Goal: Navigation & Orientation: Find specific page/section

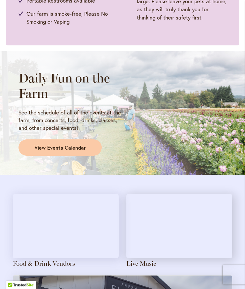
scroll to position [481, 0]
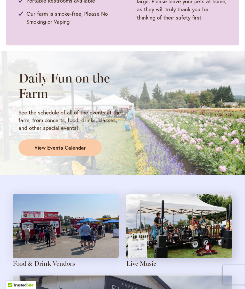
click at [71, 146] on span "View Events Calendar" at bounding box center [59, 147] width 51 height 7
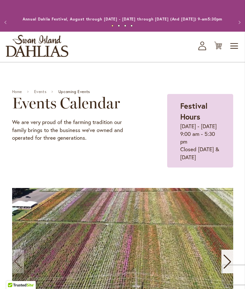
scroll to position [51, 0]
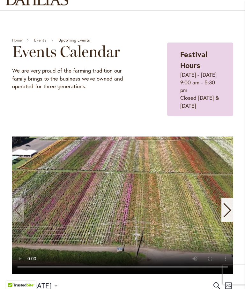
click at [125, 193] on video "1 / 11" at bounding box center [122, 204] width 221 height 137
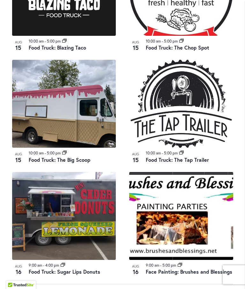
scroll to position [757, 0]
click at [183, 201] on img at bounding box center [181, 216] width 104 height 88
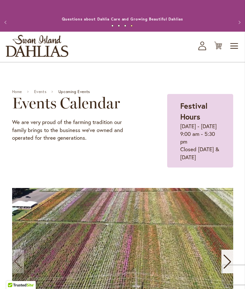
click at [19, 94] on link "Home" at bounding box center [17, 91] width 10 height 4
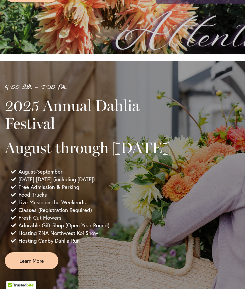
scroll to position [250, 0]
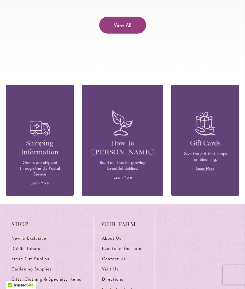
scroll to position [2580, 0]
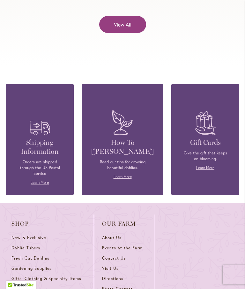
click at [117, 276] on span "Directions" at bounding box center [112, 278] width 21 height 5
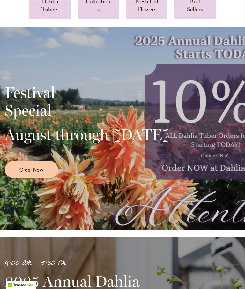
scroll to position [0, 0]
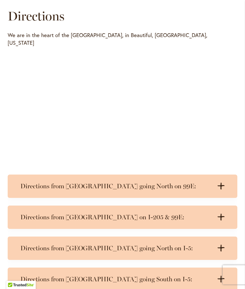
scroll to position [221, 0]
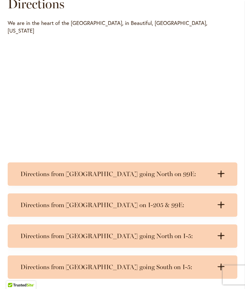
click at [99, 264] on h3 "Directions from [GEOGRAPHIC_DATA] going South on I-5:" at bounding box center [116, 267] width 192 height 8
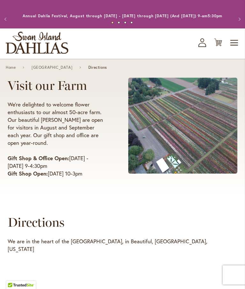
scroll to position [0, 0]
